Goal: Information Seeking & Learning: Learn about a topic

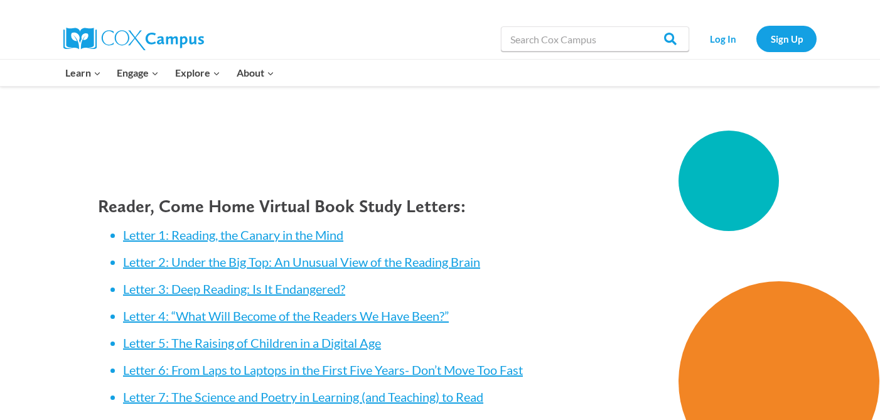
scroll to position [1536, 0]
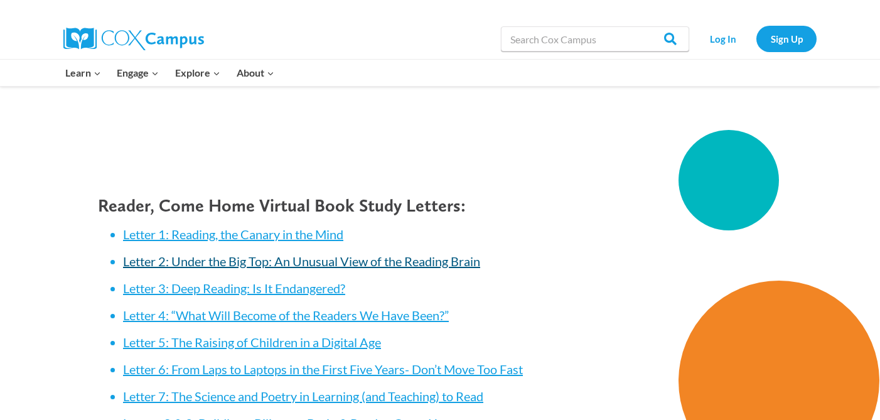
click at [281, 256] on link "Letter 2: Under the Big Top: An Unusual View of the Reading Brain" at bounding box center [301, 261] width 357 height 15
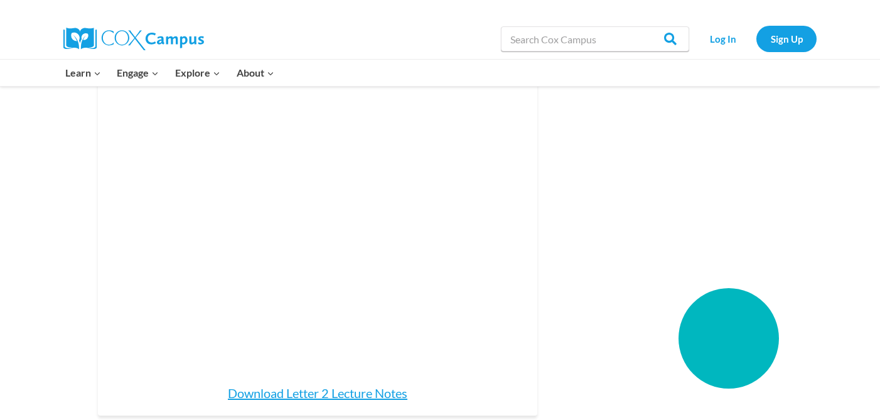
scroll to position [1130, 0]
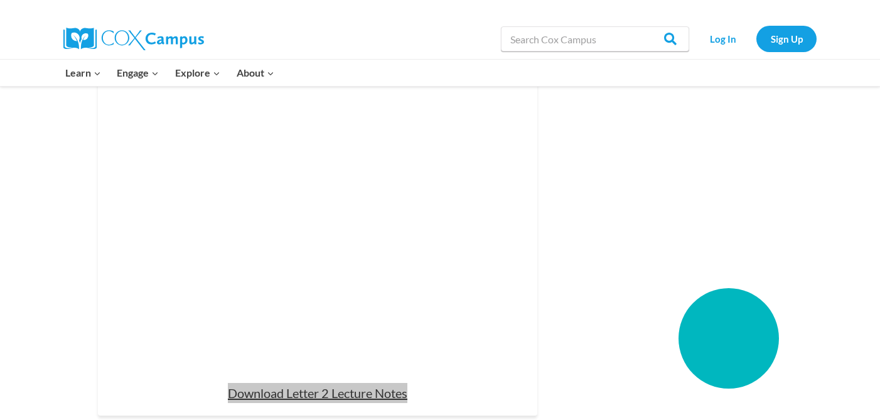
drag, startPoint x: 383, startPoint y: 374, endPoint x: 661, endPoint y: 6, distance: 461.3
click at [0, 0] on div "Skip to content Search in [URL][DOMAIN_NAME] Search Search Log In Sign Up Learn…" at bounding box center [440, 73] width 880 height 2407
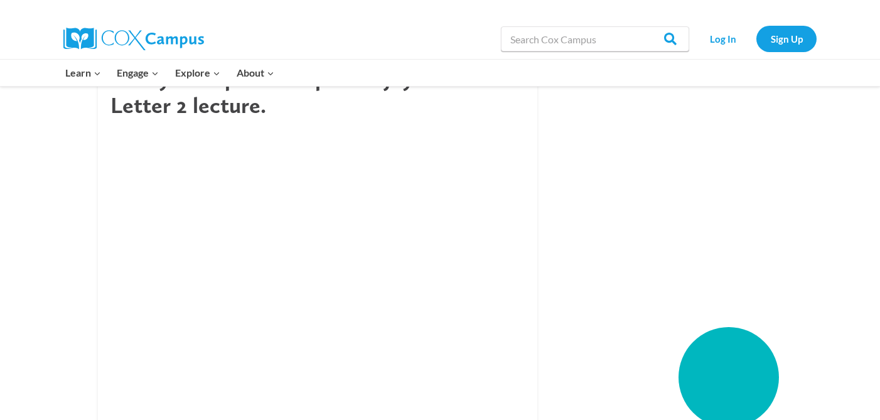
scroll to position [1093, 0]
click at [620, 192] on aside "Share on Facebook Share on Twitter [PERSON_NAME] [DATE] Education , My Communit…" at bounding box center [716, 49] width 201 height 1406
